Goal: Information Seeking & Learning: Learn about a topic

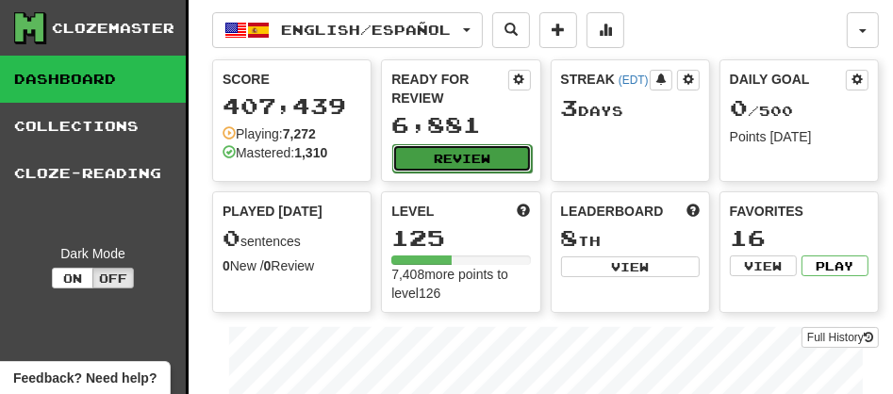
click at [456, 151] on button "Review" at bounding box center [461, 158] width 139 height 28
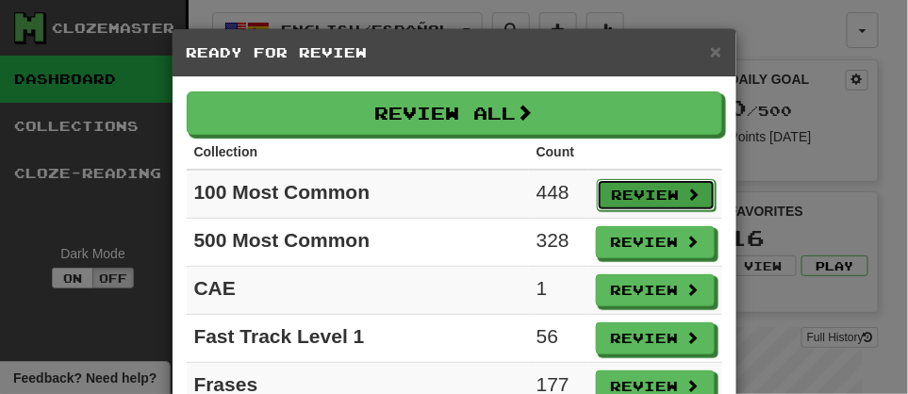
click at [621, 199] on button "Review" at bounding box center [656, 195] width 119 height 32
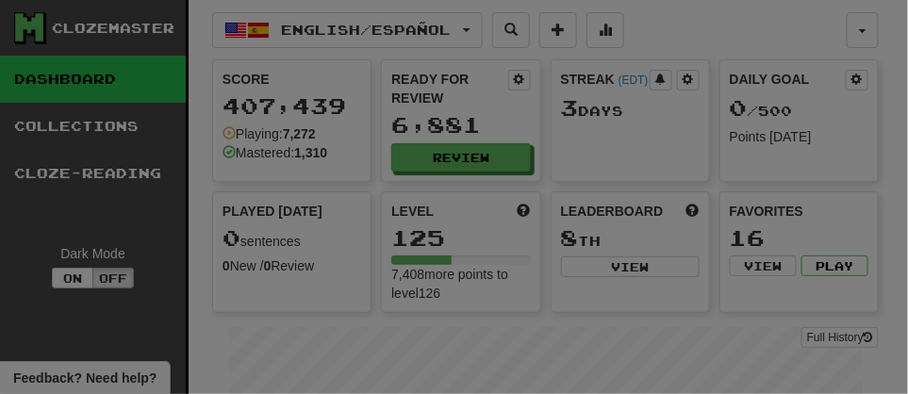
select select "**"
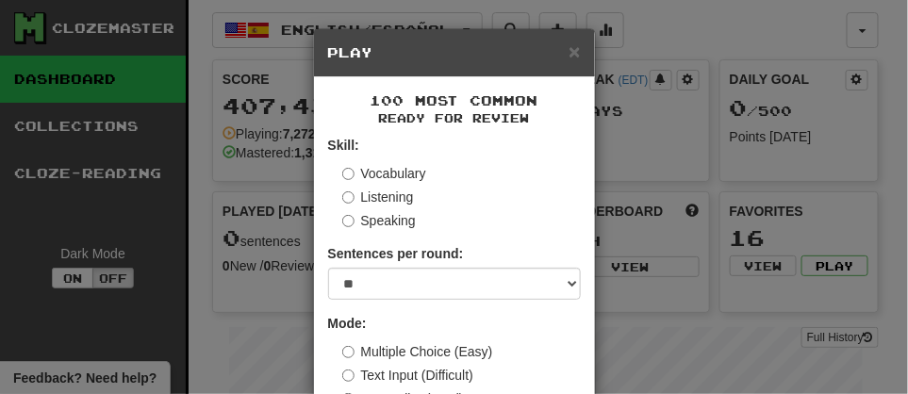
scroll to position [139, 0]
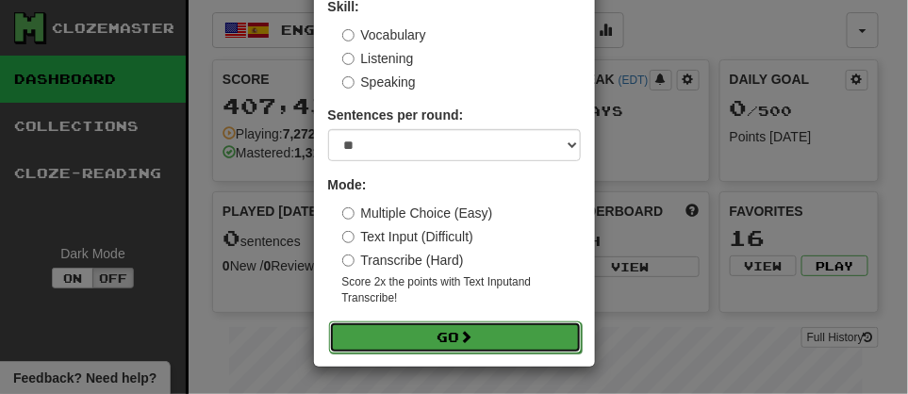
click at [460, 332] on span at bounding box center [466, 336] width 13 height 13
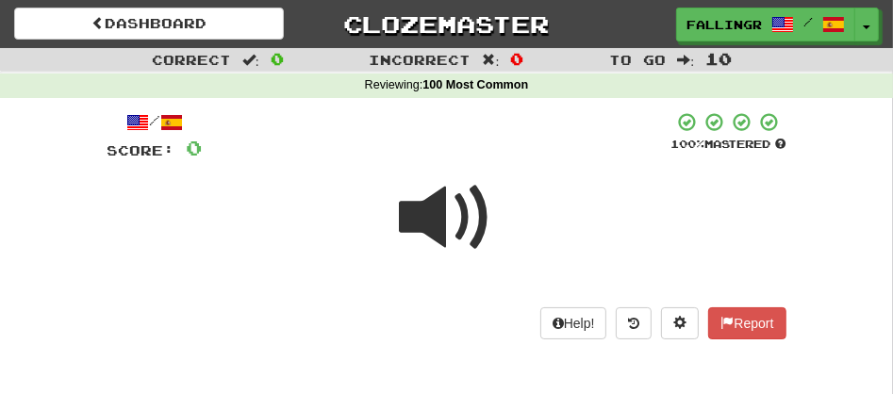
click at [449, 228] on span at bounding box center [447, 218] width 94 height 94
